Goal: Task Accomplishment & Management: Use online tool/utility

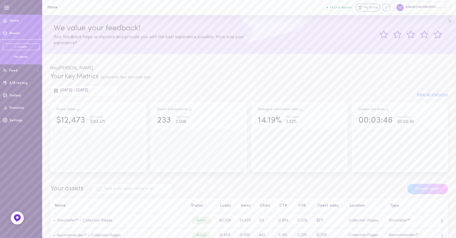
click at [22, 57] on div "My Assets" at bounding box center [21, 57] width 37 height 4
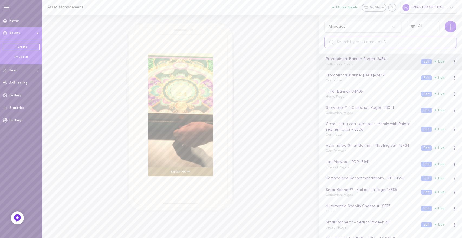
click at [372, 43] on input "text" at bounding box center [390, 42] width 132 height 11
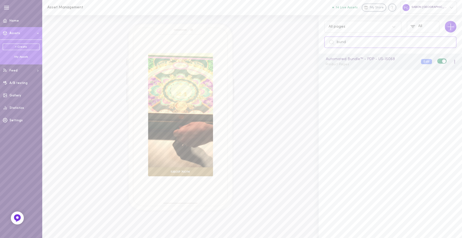
type input "bund"
click at [365, 64] on div "Automated Bundle™ - PDP - US - 15068 Product Pages" at bounding box center [368, 61] width 95 height 11
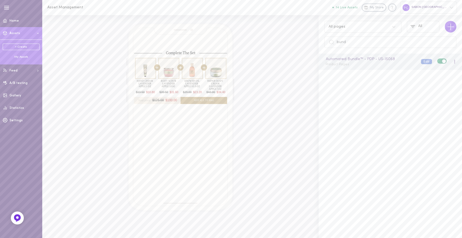
click at [421, 60] on button "Edit" at bounding box center [426, 61] width 11 height 5
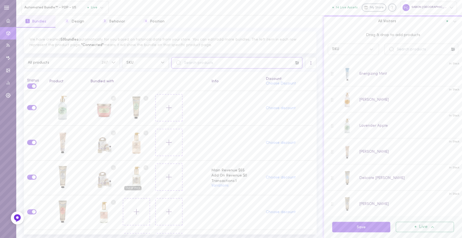
click at [216, 64] on input "text" at bounding box center [236, 62] width 131 height 11
type input "body scrub"
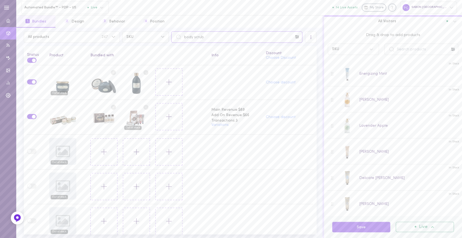
click at [189, 36] on input "body scrub" at bounding box center [236, 36] width 131 height 11
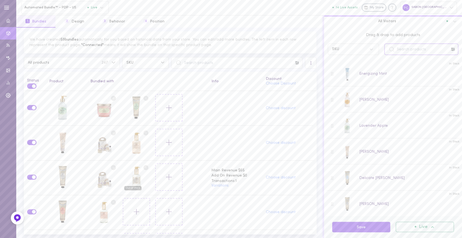
click at [404, 47] on input "text" at bounding box center [421, 49] width 74 height 11
type input "s"
click at [59, 113] on div "Lavender Apple" at bounding box center [62, 107] width 27 height 27
click at [416, 49] on input "text" at bounding box center [421, 49] width 74 height 11
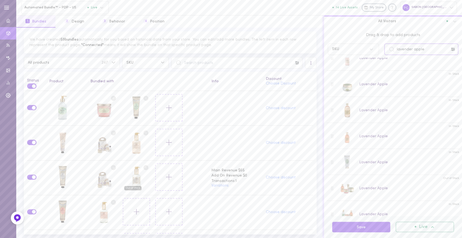
scroll to position [96, 0]
click at [145, 97] on circle at bounding box center [145, 97] width 5 height 5
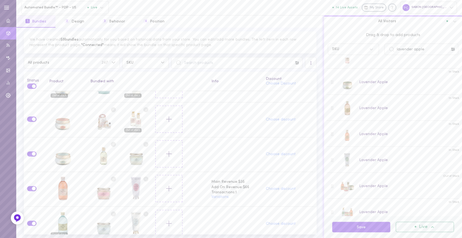
scroll to position [338, 0]
click at [411, 50] on input "lavender apple" at bounding box center [421, 49] width 74 height 11
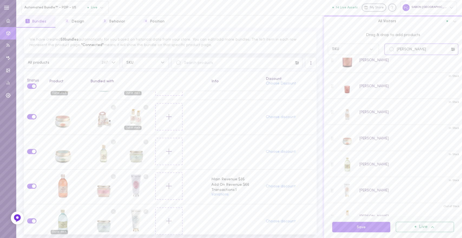
scroll to position [43, 0]
click at [112, 105] on circle at bounding box center [113, 107] width 5 height 5
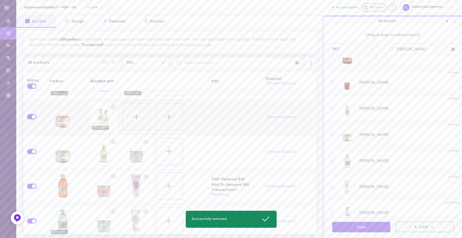
click at [111, 105] on circle at bounding box center [113, 107] width 5 height 5
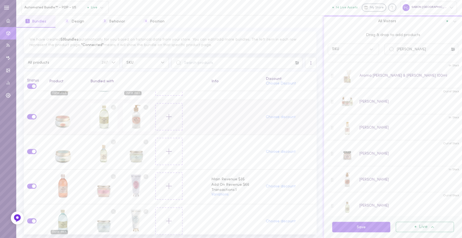
scroll to position [366, 0]
click at [405, 46] on input "[PERSON_NAME]" at bounding box center [421, 49] width 74 height 11
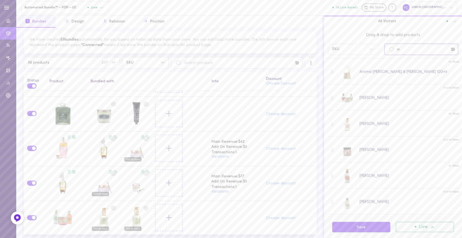
scroll to position [796, 0]
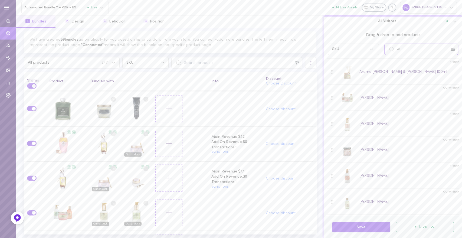
click at [401, 51] on input "w" at bounding box center [421, 49] width 74 height 11
click at [402, 51] on input "rose" at bounding box center [421, 49] width 74 height 11
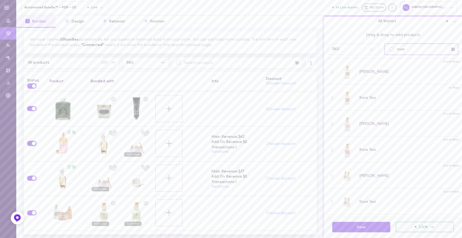
click at [402, 51] on input "rose" at bounding box center [421, 49] width 74 height 11
type input "f"
click at [369, 46] on div at bounding box center [372, 49] width 12 height 9
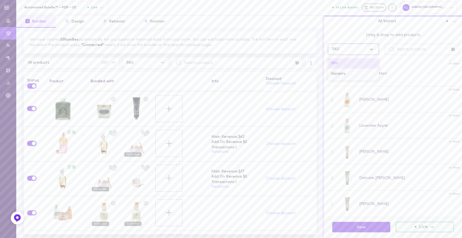
click at [353, 74] on div "Variants" at bounding box center [353, 74] width 51 height 11
click at [415, 45] on input "text" at bounding box center [421, 49] width 74 height 11
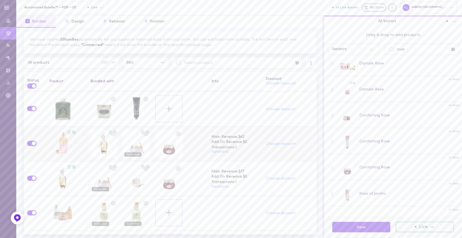
click at [145, 131] on circle at bounding box center [145, 133] width 5 height 5
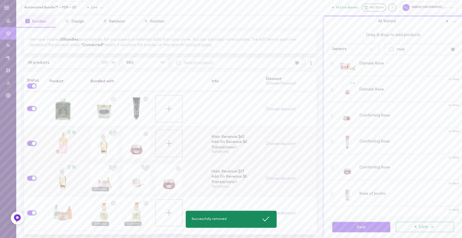
click at [113, 168] on line at bounding box center [114, 169] width 2 height 2
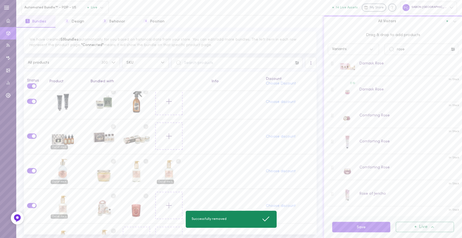
scroll to position [956, 0]
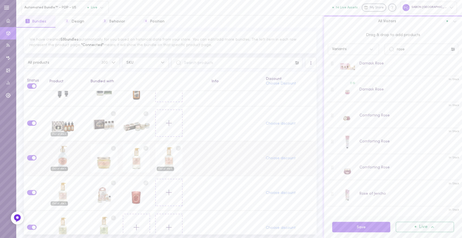
click at [176, 146] on circle at bounding box center [178, 148] width 5 height 5
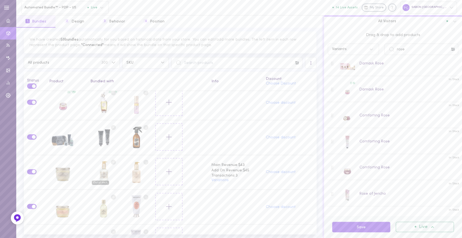
scroll to position [1301, 0]
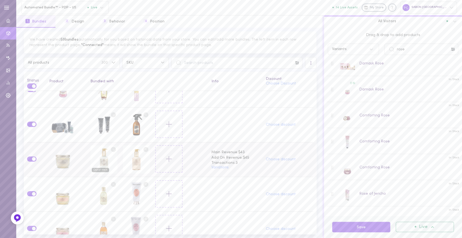
click at [111, 147] on circle at bounding box center [113, 149] width 5 height 5
click at [144, 147] on circle at bounding box center [145, 149] width 5 height 5
click at [197, 157] on td "Out of stock" at bounding box center [147, 159] width 121 height 35
click at [346, 226] on button "Save" at bounding box center [361, 227] width 58 height 11
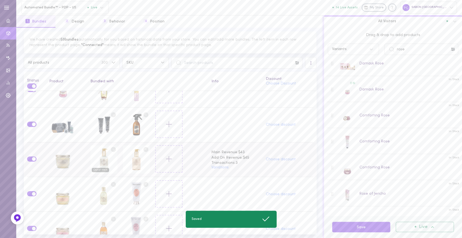
click at [111, 147] on circle at bounding box center [113, 149] width 5 height 5
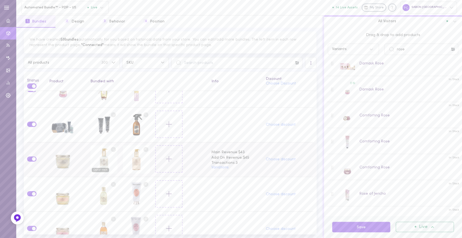
click at [144, 147] on circle at bounding box center [145, 149] width 5 height 5
click at [145, 148] on line at bounding box center [146, 149] width 2 height 2
click at [112, 147] on circle at bounding box center [113, 149] width 5 height 5
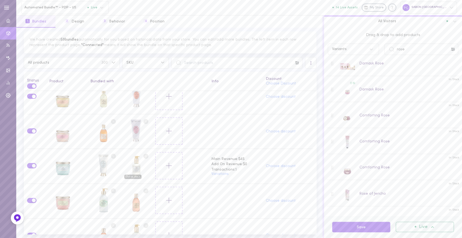
scroll to position [1404, 0]
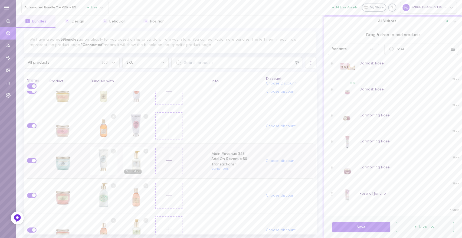
click at [144, 148] on circle at bounding box center [145, 150] width 5 height 5
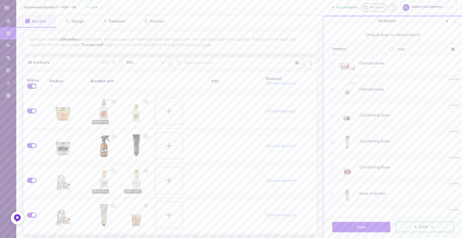
scroll to position [1568, 0]
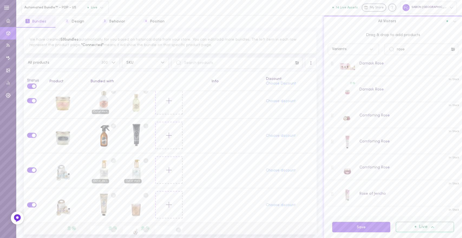
click at [113, 227] on circle at bounding box center [113, 229] width 5 height 5
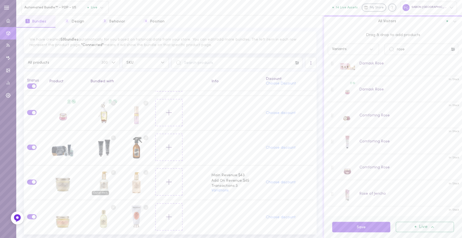
scroll to position [1281, 0]
click at [411, 52] on input "rose" at bounding box center [421, 49] width 74 height 11
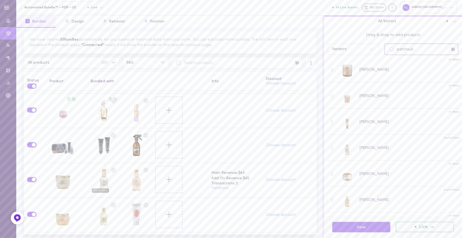
scroll to position [0, 0]
click at [427, 51] on input "patchouli" at bounding box center [421, 49] width 74 height 11
click at [364, 49] on div "Variants" at bounding box center [347, 49] width 37 height 5
click at [352, 64] on div "SKU" at bounding box center [353, 63] width 51 height 11
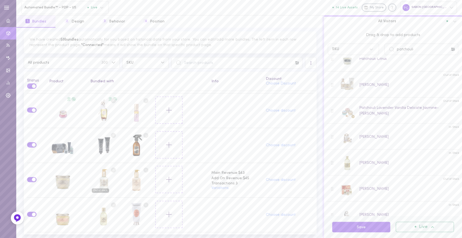
scroll to position [751, 0]
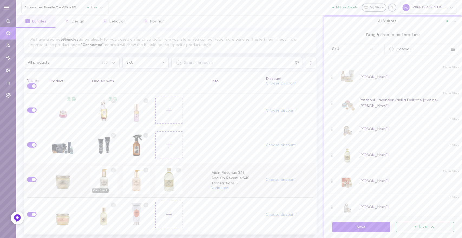
click at [111, 167] on circle at bounding box center [113, 169] width 5 height 5
click at [143, 167] on circle at bounding box center [145, 169] width 5 height 5
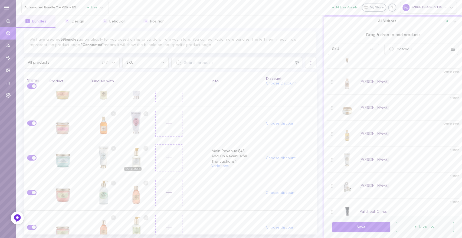
scroll to position [1411, 0]
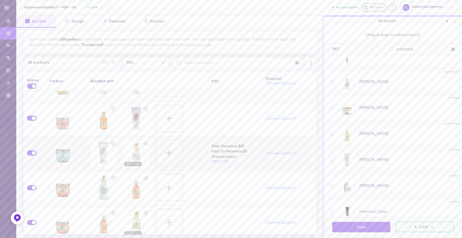
click at [143, 141] on circle at bounding box center [145, 143] width 5 height 5
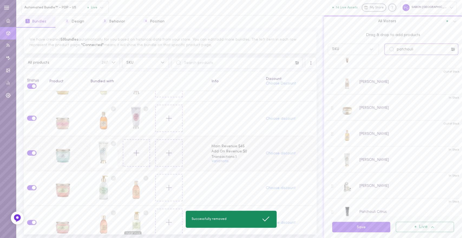
click at [414, 49] on input "patchouli" at bounding box center [421, 49] width 74 height 11
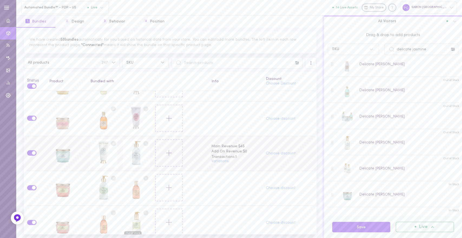
scroll to position [57, 0]
click at [143, 210] on circle at bounding box center [145, 212] width 5 height 5
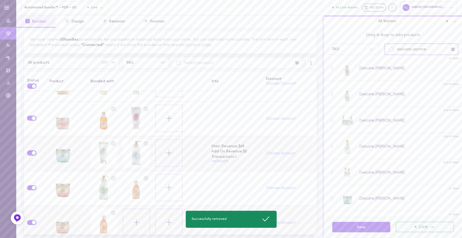
click at [418, 49] on input "delicate jasmine" at bounding box center [421, 49] width 74 height 11
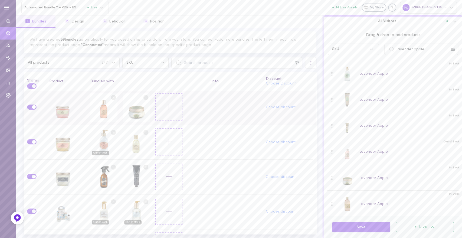
scroll to position [1532, 0]
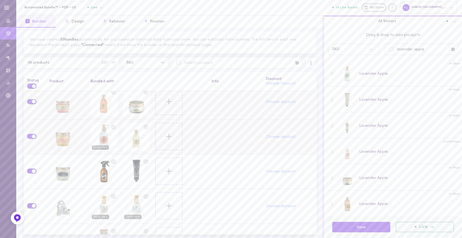
click at [111, 124] on circle at bounding box center [113, 126] width 5 height 5
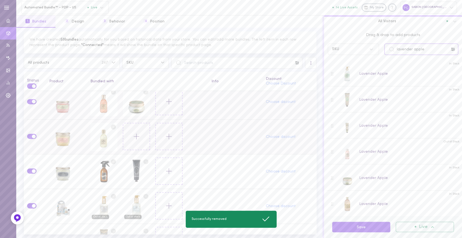
click at [418, 46] on input "lavender apple" at bounding box center [421, 49] width 74 height 11
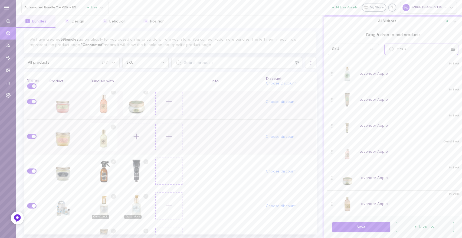
type input "citrus"
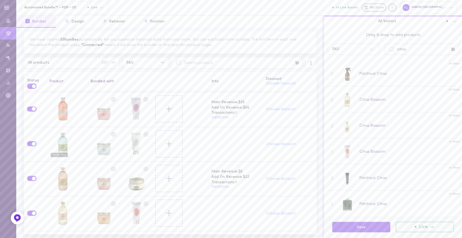
scroll to position [418, 0]
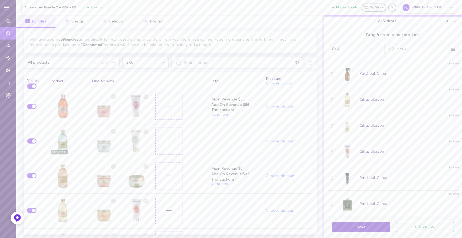
click at [353, 229] on button "Save" at bounding box center [361, 227] width 58 height 11
